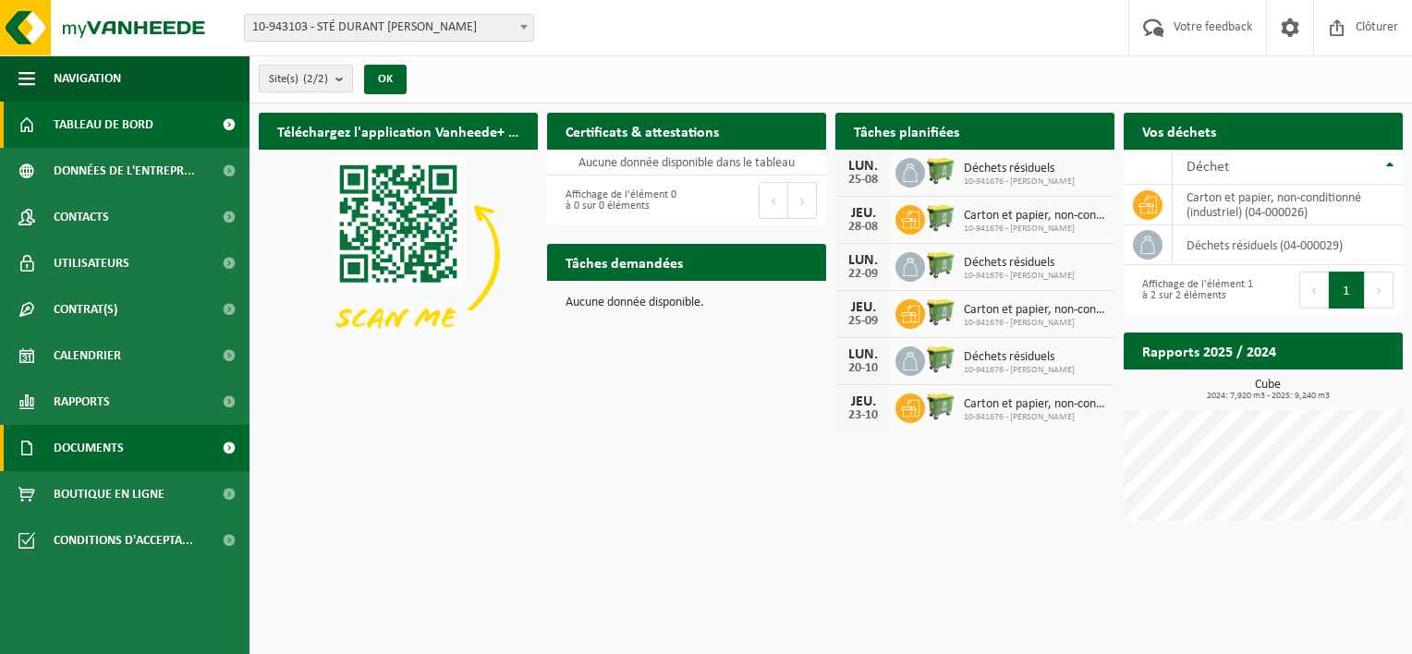
click at [115, 455] on span "Documents" at bounding box center [89, 448] width 70 height 46
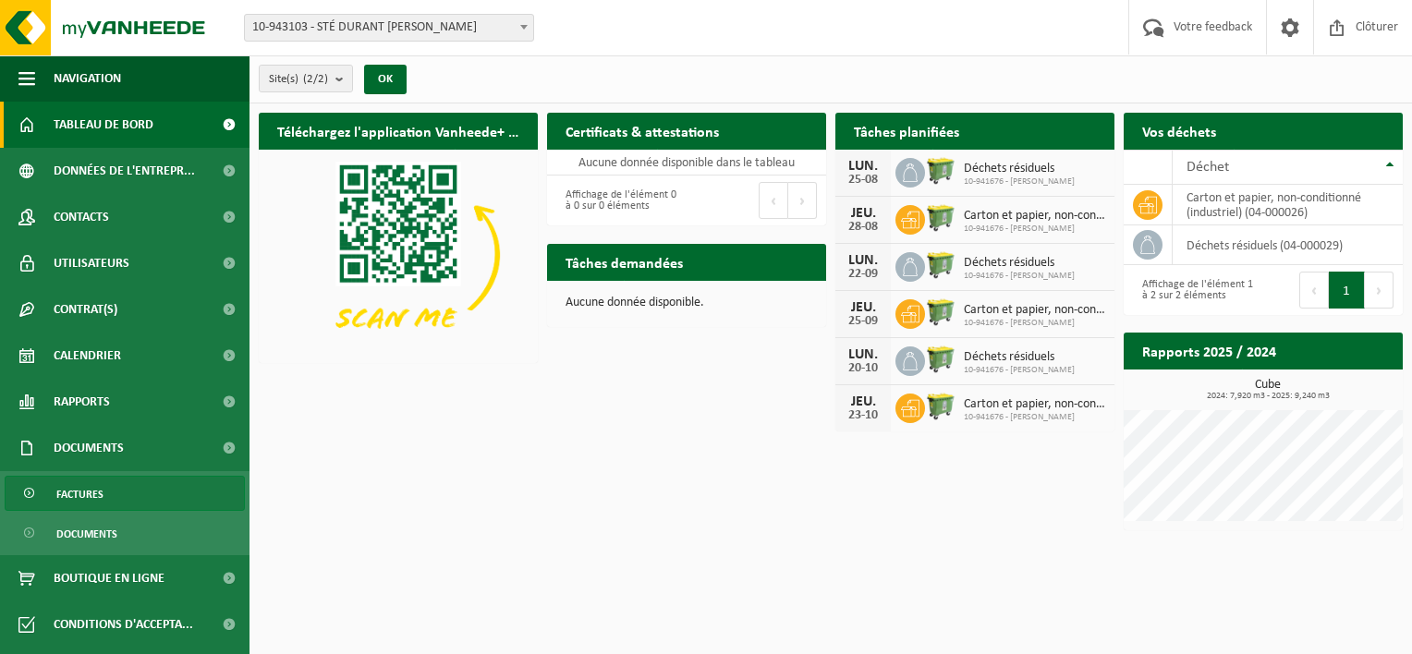
click at [111, 494] on link "Factures" at bounding box center [125, 493] width 240 height 35
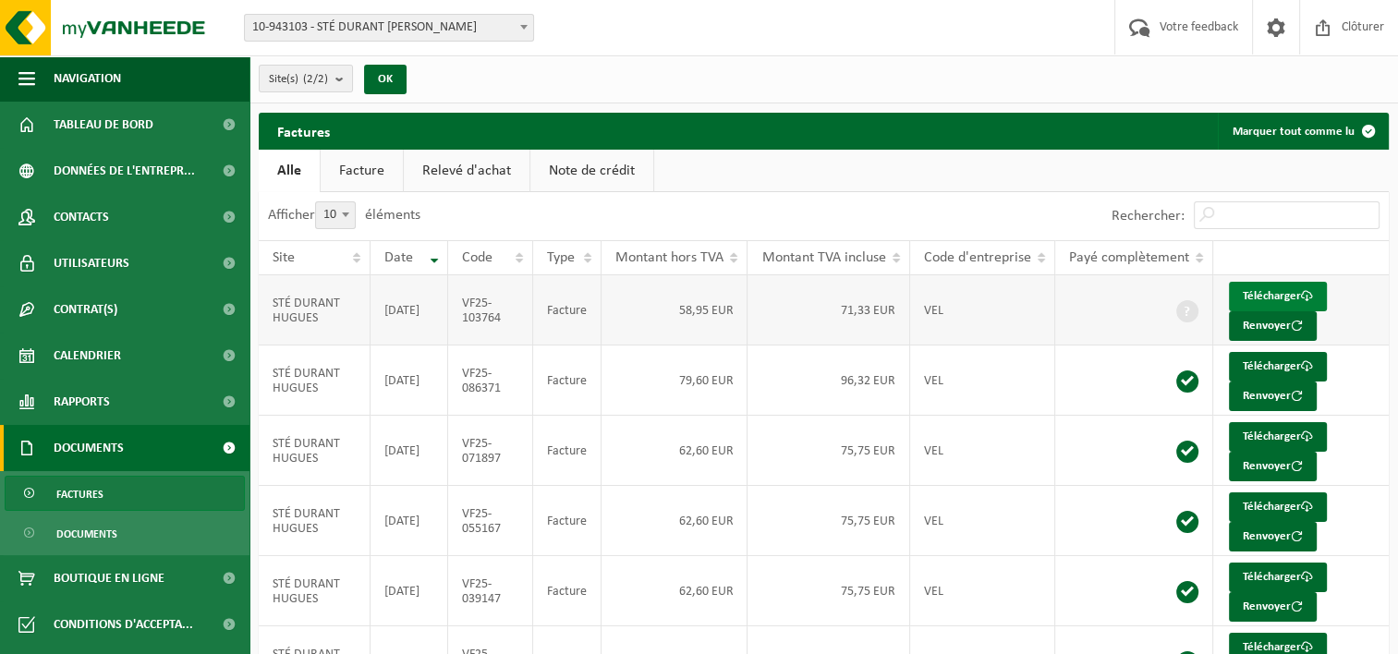
click at [1266, 288] on link "Télécharger" at bounding box center [1278, 297] width 98 height 30
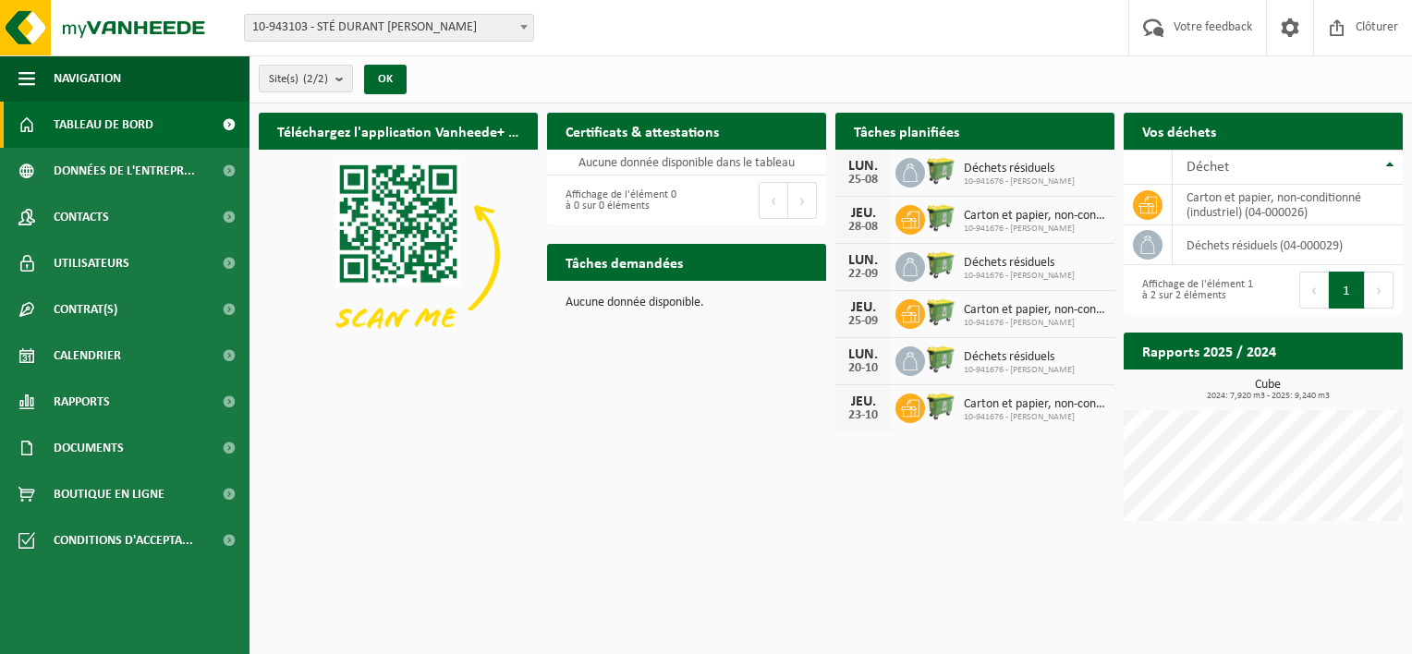
drag, startPoint x: 0, startPoint y: 0, endPoint x: 617, endPoint y: 355, distance: 712.1
click at [617, 355] on div "Téléchargez l'application Vanheede+ maintenant! Cachez Certificats & attestatio…" at bounding box center [830, 322] width 1153 height 436
